Goal: Find specific page/section: Find specific page/section

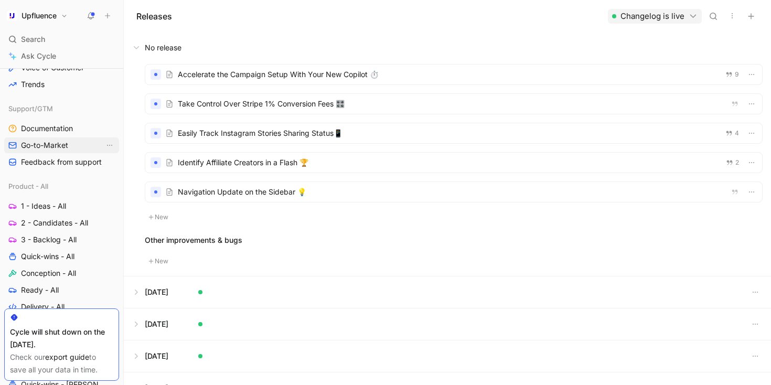
scroll to position [307, 0]
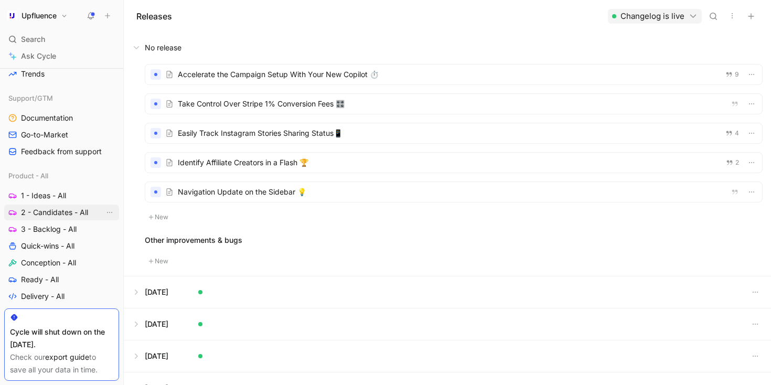
click at [58, 216] on span "2 - Candidates - All" at bounding box center [54, 212] width 67 height 10
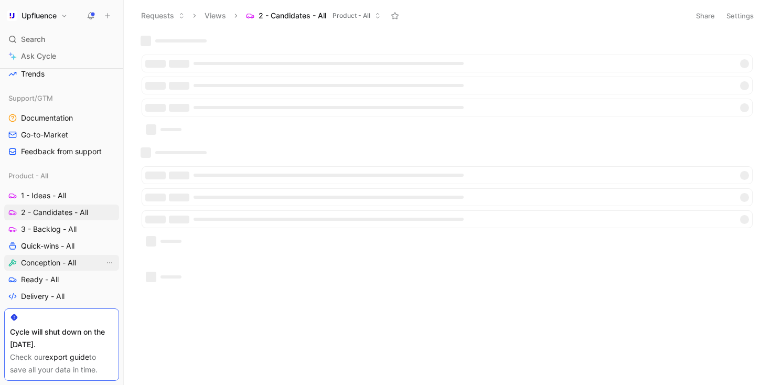
click at [70, 258] on span "Conception - All" at bounding box center [48, 262] width 55 height 10
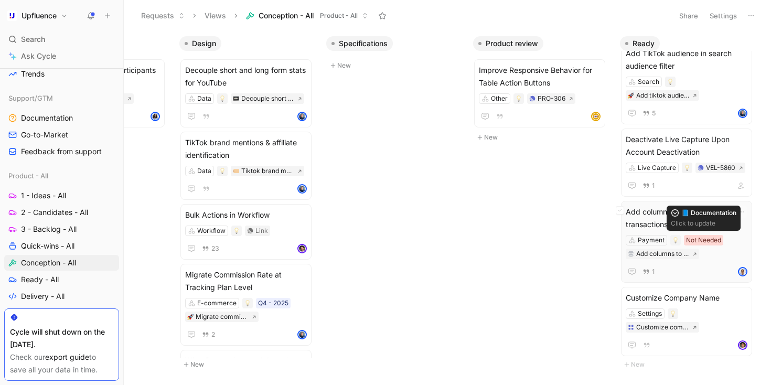
scroll to position [23, 0]
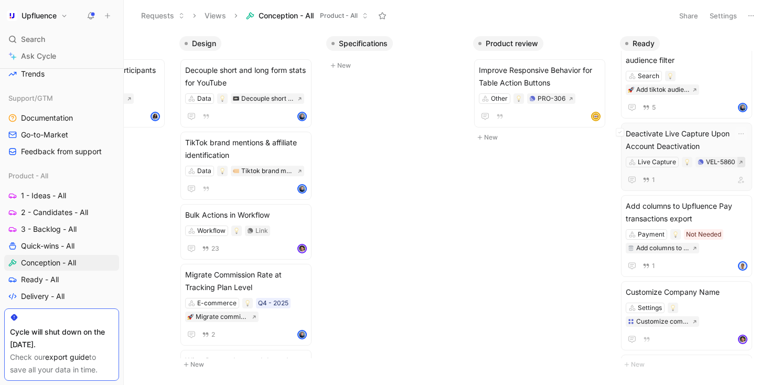
click at [741, 163] on icon at bounding box center [740, 162] width 5 height 5
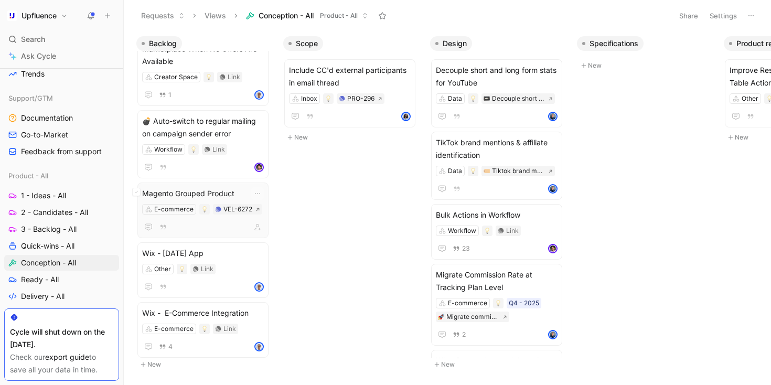
scroll to position [35, 0]
click at [258, 225] on icon "button" at bounding box center [257, 226] width 6 height 6
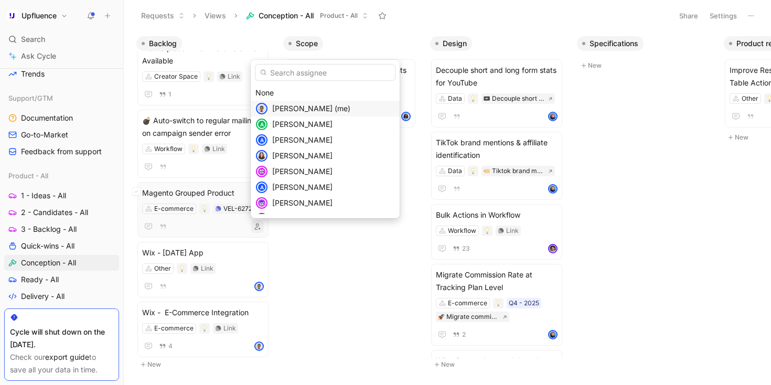
click at [299, 106] on span "[PERSON_NAME] (me)" at bounding box center [311, 108] width 78 height 9
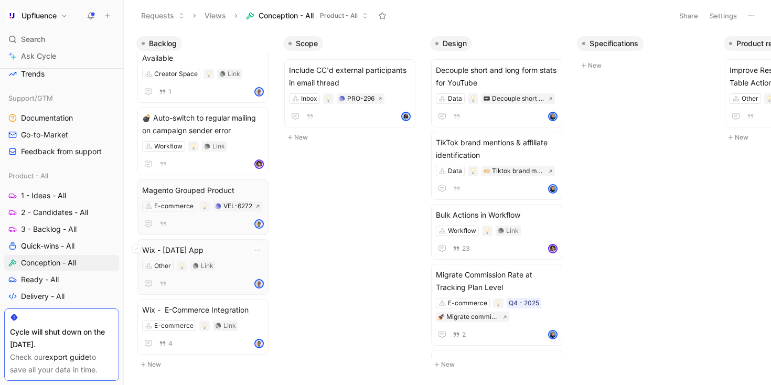
scroll to position [43, 0]
